Goal: Task Accomplishment & Management: Use online tool/utility

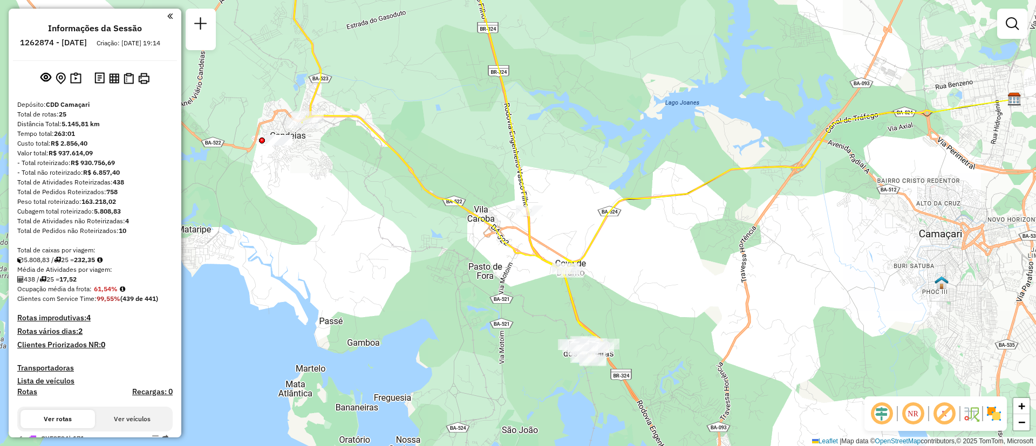
scroll to position [896, 0]
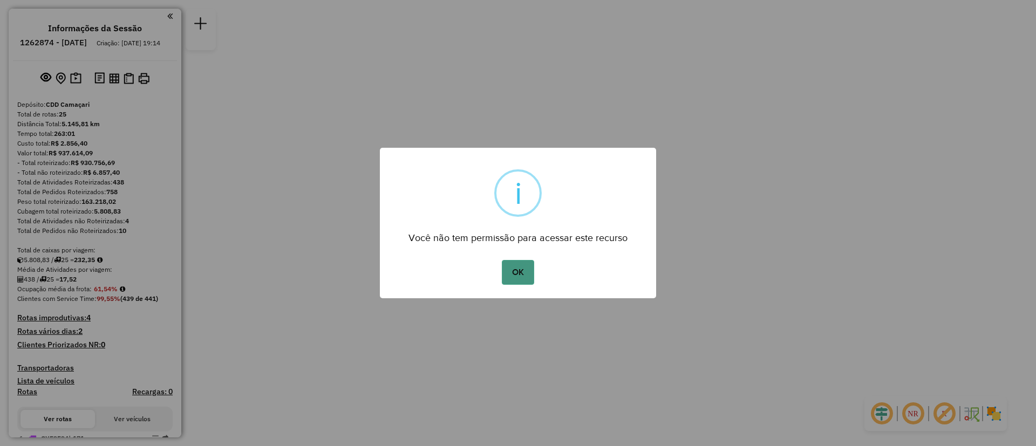
click at [523, 275] on button "OK" at bounding box center [518, 272] width 32 height 25
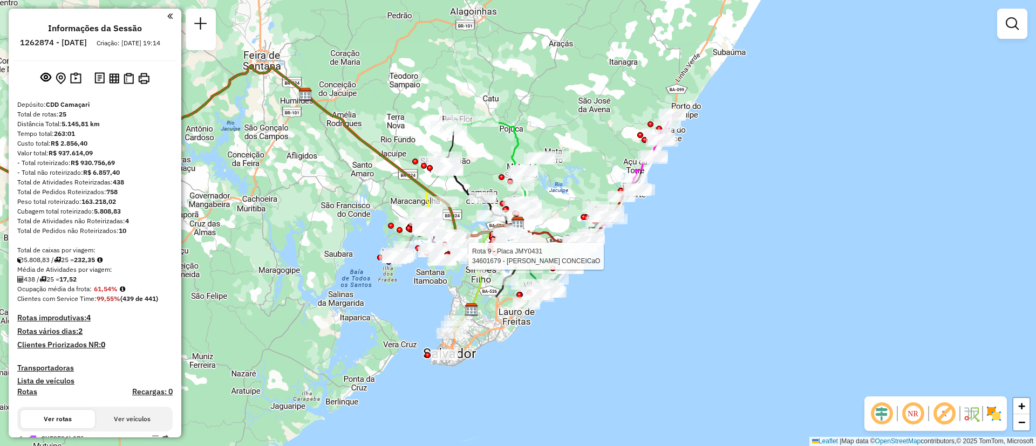
select select "**********"
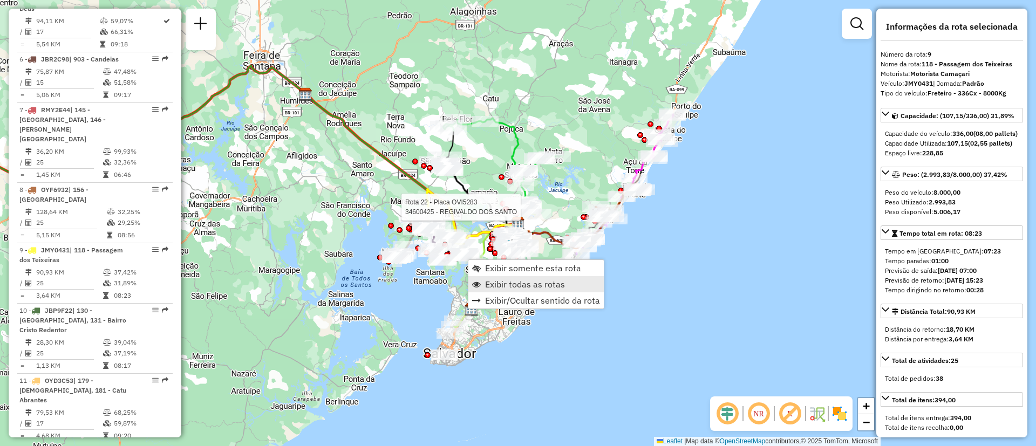
scroll to position [896, 0]
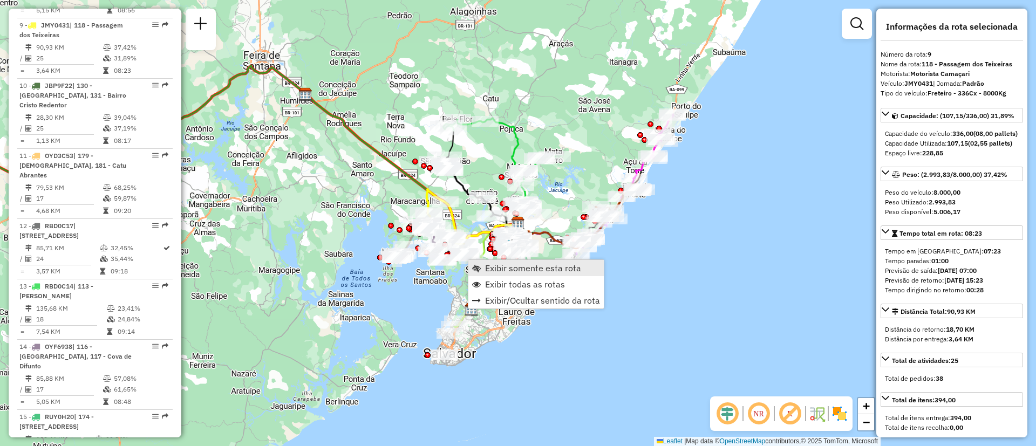
click at [546, 270] on span "Exibir somente esta rota" at bounding box center [533, 268] width 96 height 9
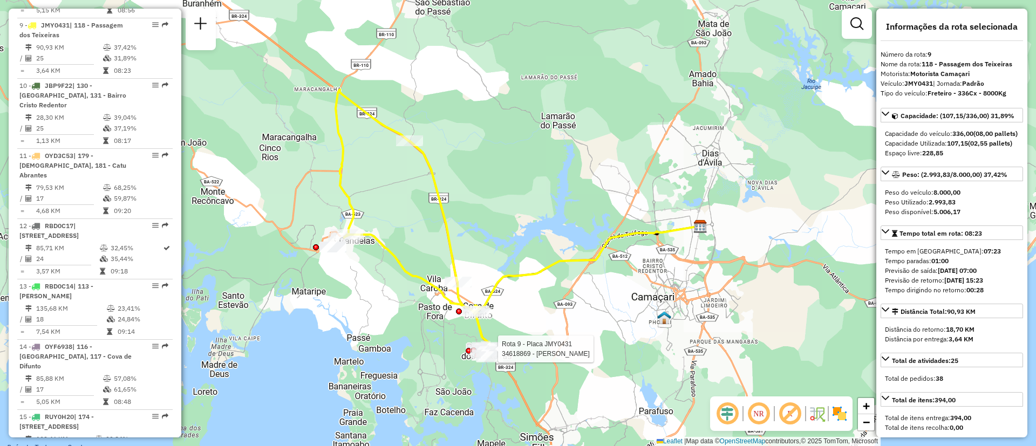
click at [509, 344] on div "Rota 9 - Placa JMY0431 34618869 - [PERSON_NAME] N Janela de atendimento Grade d…" at bounding box center [518, 223] width 1036 height 446
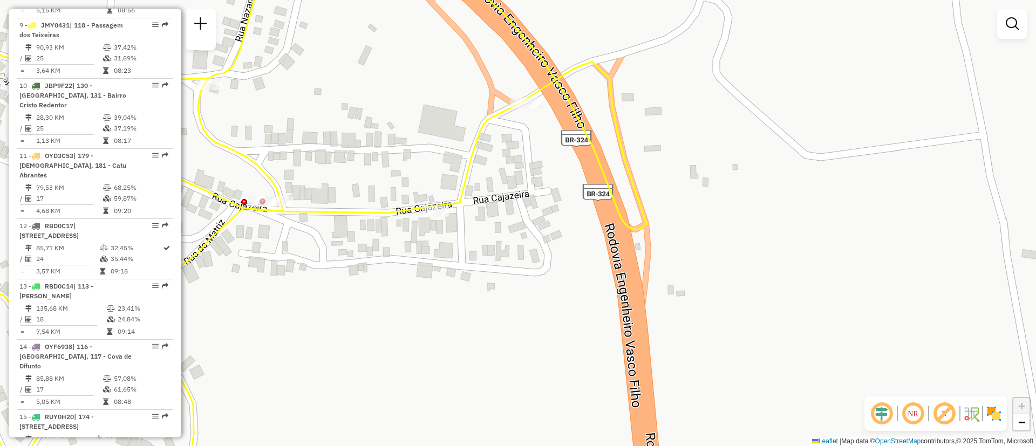
drag, startPoint x: 143, startPoint y: 304, endPoint x: 463, endPoint y: 350, distance: 323.7
click at [463, 350] on hb-router-mapa "Informações da Sessão 1262874 - [DATE] Criação: [DATE] 19:14 Depósito: CDD Cama…" at bounding box center [518, 223] width 1036 height 446
click at [463, 350] on div "Janela de atendimento Grade de atendimento Capacidade Transportadoras Veículos …" at bounding box center [518, 223] width 1036 height 446
click at [1019, 430] on link "−" at bounding box center [1021, 422] width 16 height 16
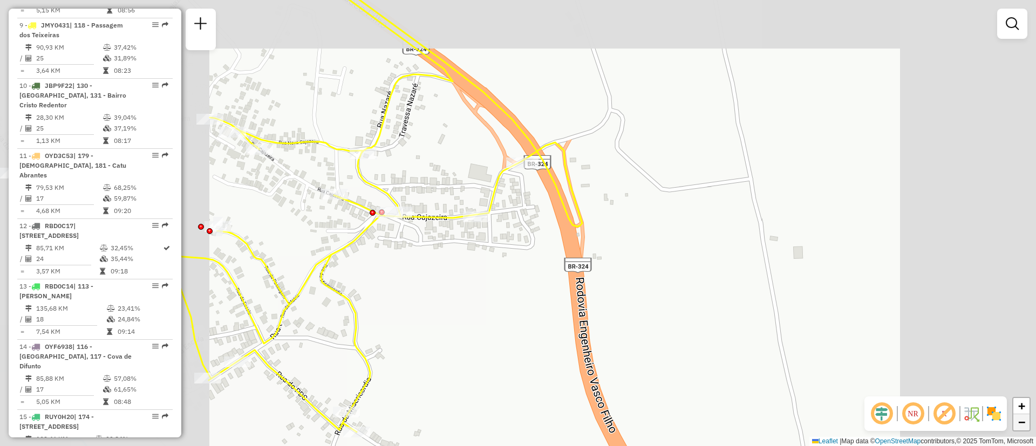
click at [1019, 430] on link "−" at bounding box center [1021, 422] width 16 height 16
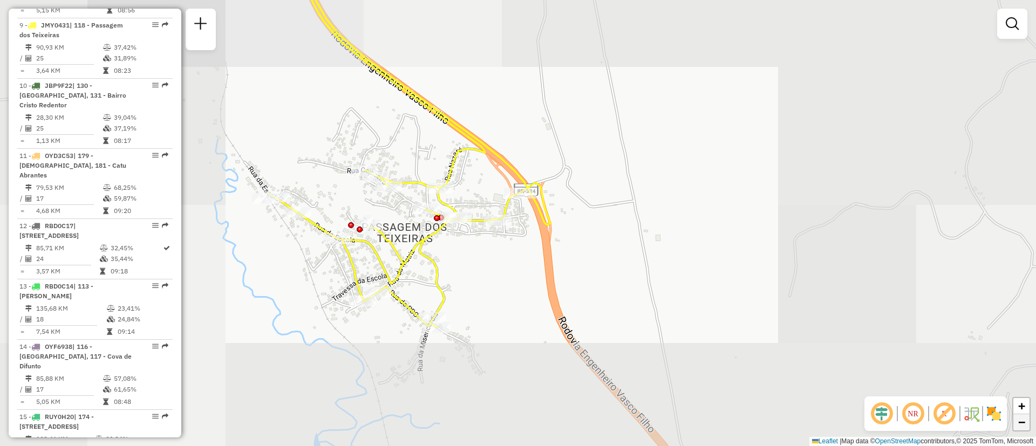
click at [1019, 430] on link "−" at bounding box center [1021, 422] width 16 height 16
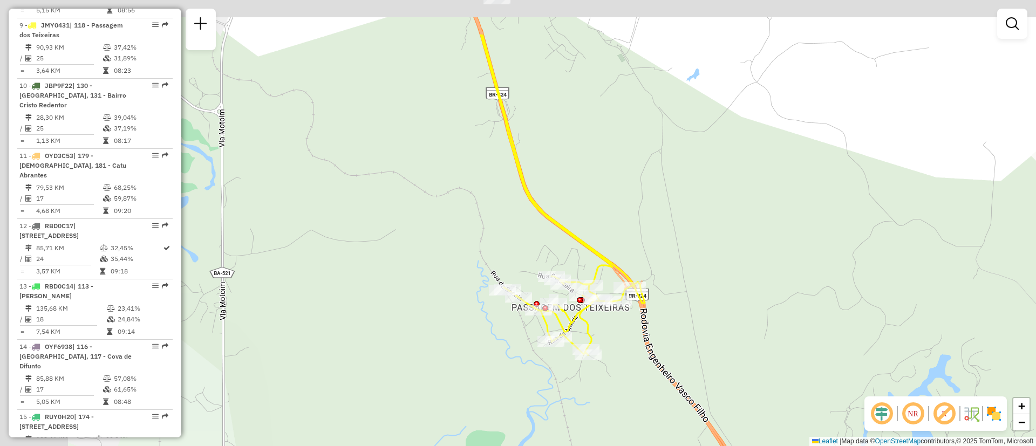
drag, startPoint x: 600, startPoint y: 195, endPoint x: 747, endPoint y: 326, distance: 197.1
click at [747, 326] on div "Janela de atendimento Grade de atendimento Capacidade Transportadoras Veículos …" at bounding box center [518, 223] width 1036 height 446
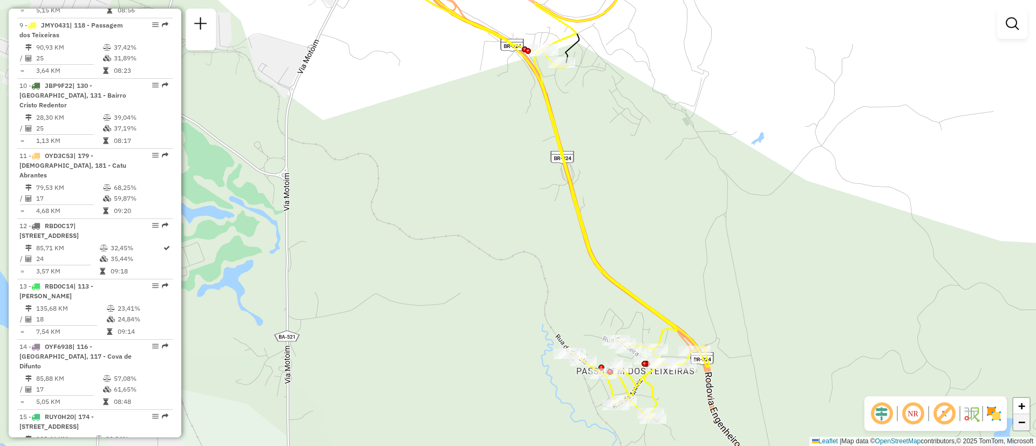
click at [1028, 425] on link "−" at bounding box center [1021, 422] width 16 height 16
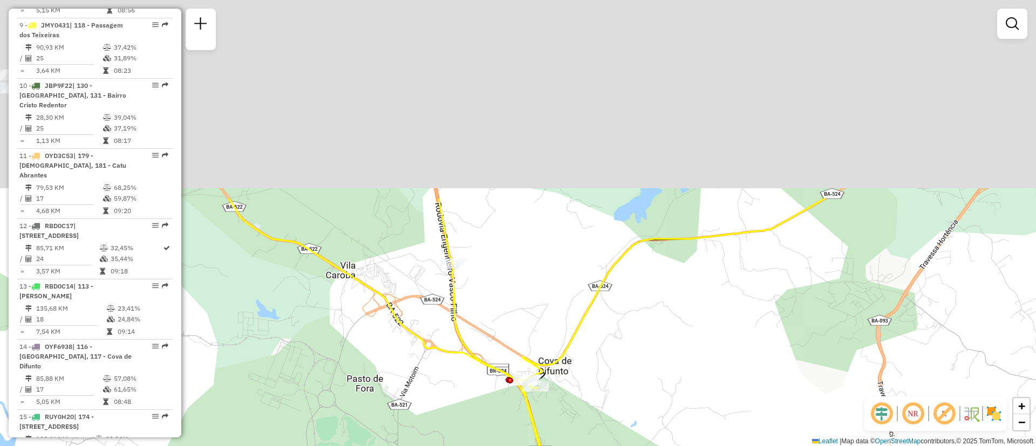
drag, startPoint x: 674, startPoint y: 98, endPoint x: 670, endPoint y: 343, distance: 244.4
click at [670, 343] on div "Janela de atendimento Grade de atendimento Capacidade Transportadoras Veículos …" at bounding box center [518, 223] width 1036 height 446
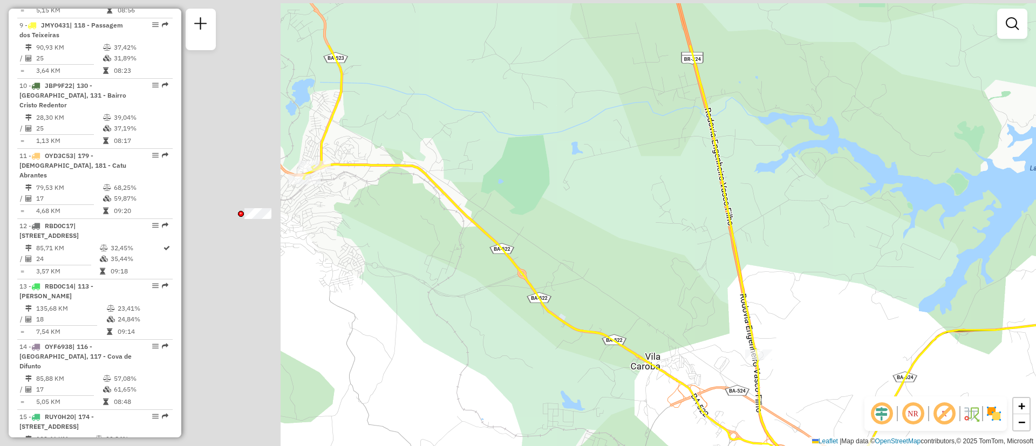
drag, startPoint x: 539, startPoint y: 153, endPoint x: 890, endPoint y: 261, distance: 366.8
click at [890, 261] on div "Janela de atendimento Grade de atendimento Capacidade Transportadoras Veículos …" at bounding box center [518, 223] width 1036 height 446
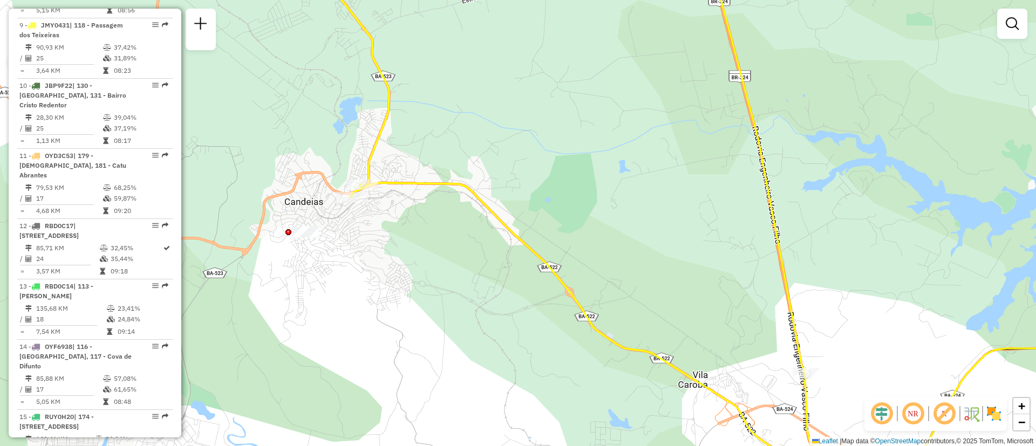
drag, startPoint x: 693, startPoint y: 234, endPoint x: 578, endPoint y: 37, distance: 227.8
